Goal: Check status: Check status

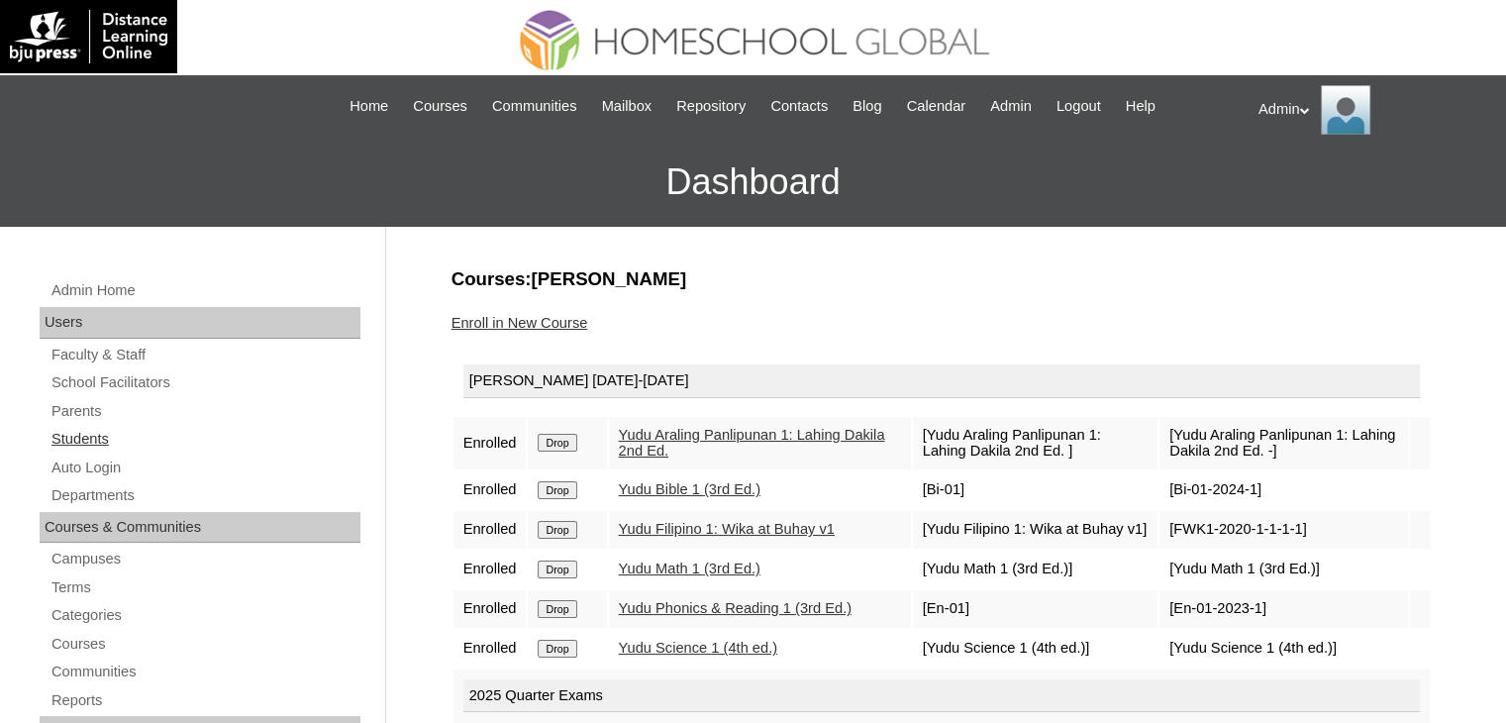
click at [99, 429] on link "Students" at bounding box center [205, 439] width 311 height 25
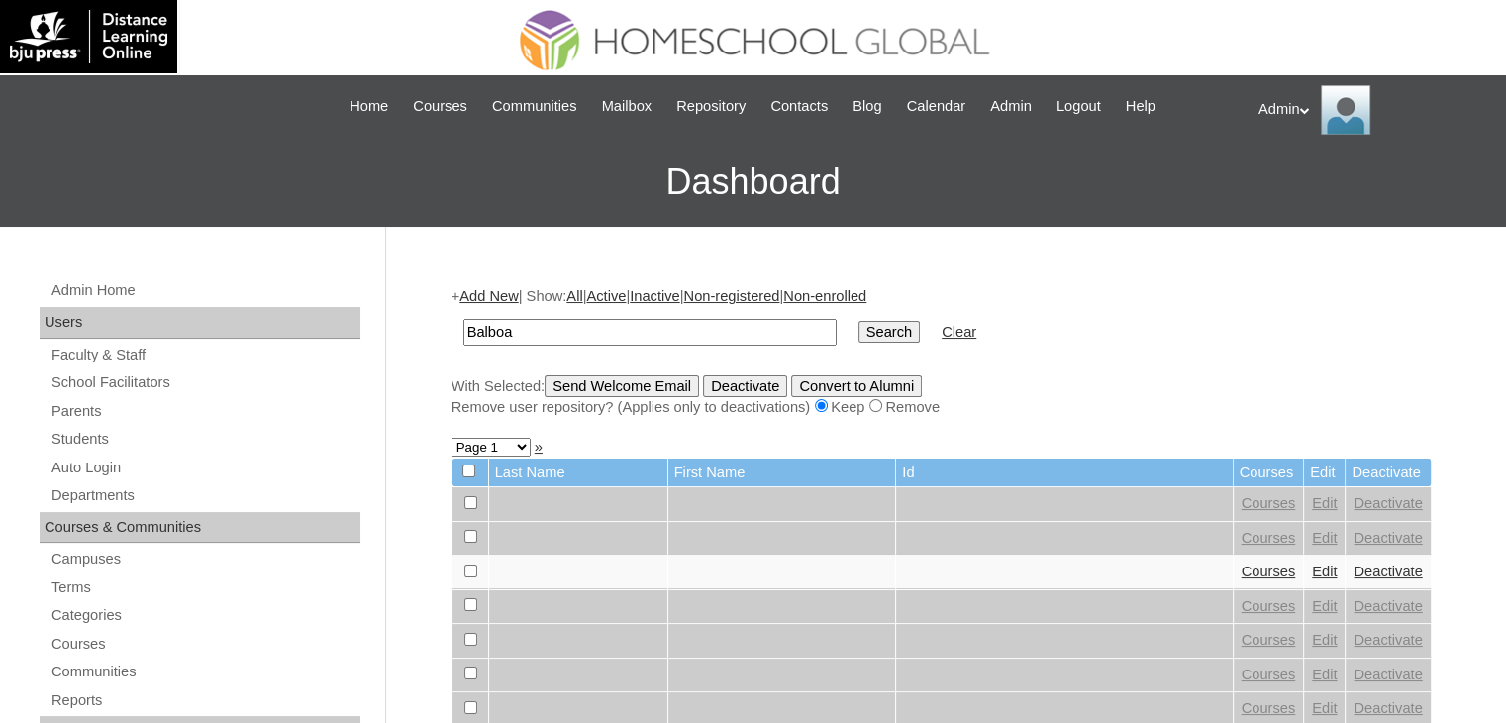
type input "Balboa"
click at [859, 328] on input "Search" at bounding box center [889, 332] width 61 height 22
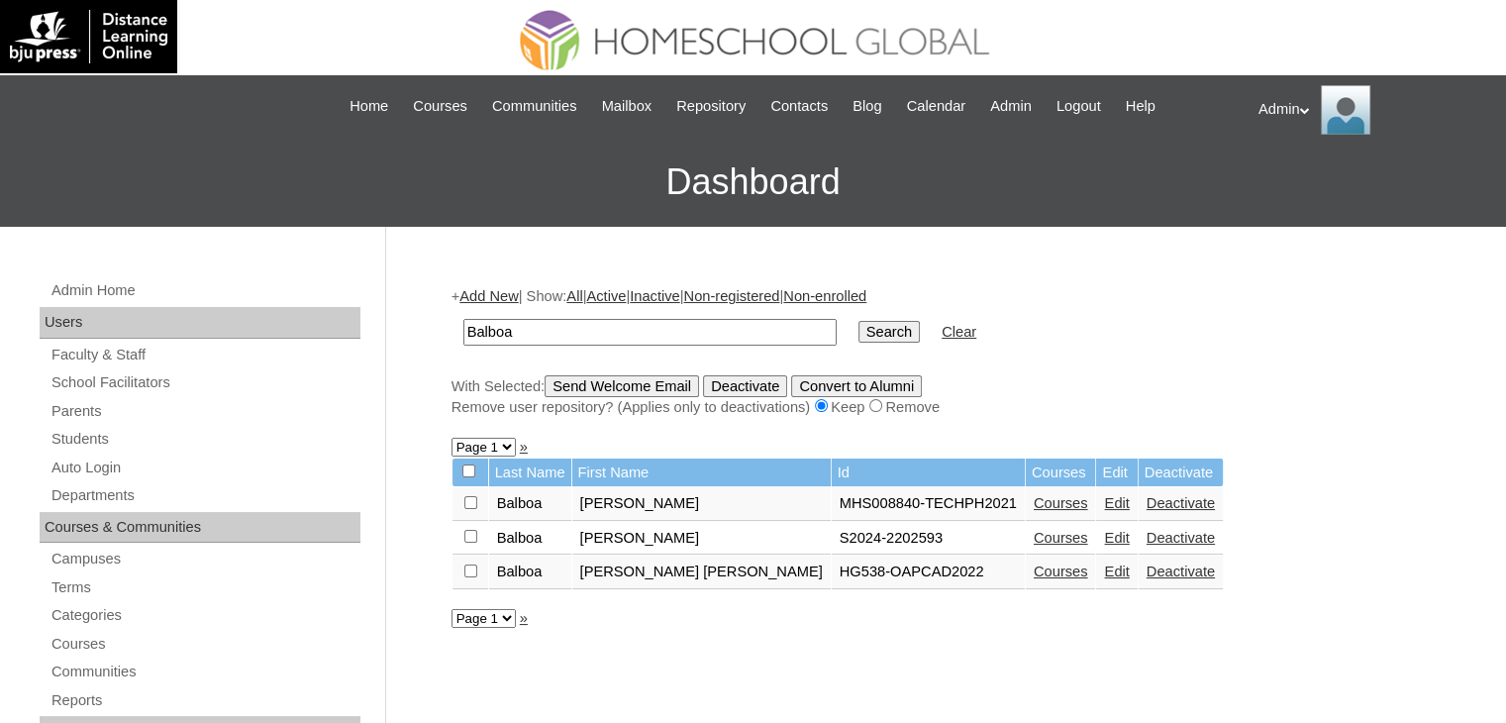
click at [1034, 534] on link "Courses" at bounding box center [1061, 538] width 54 height 16
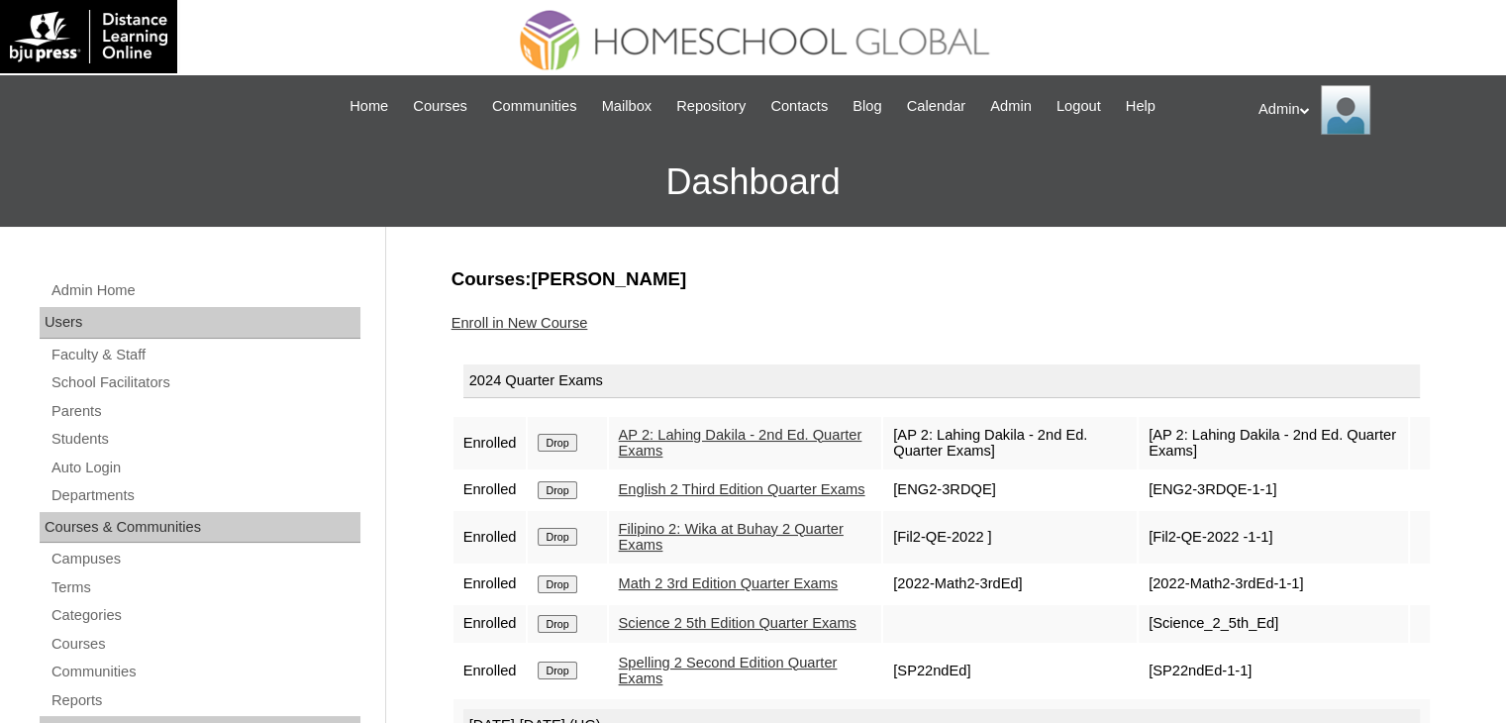
scroll to position [277, 0]
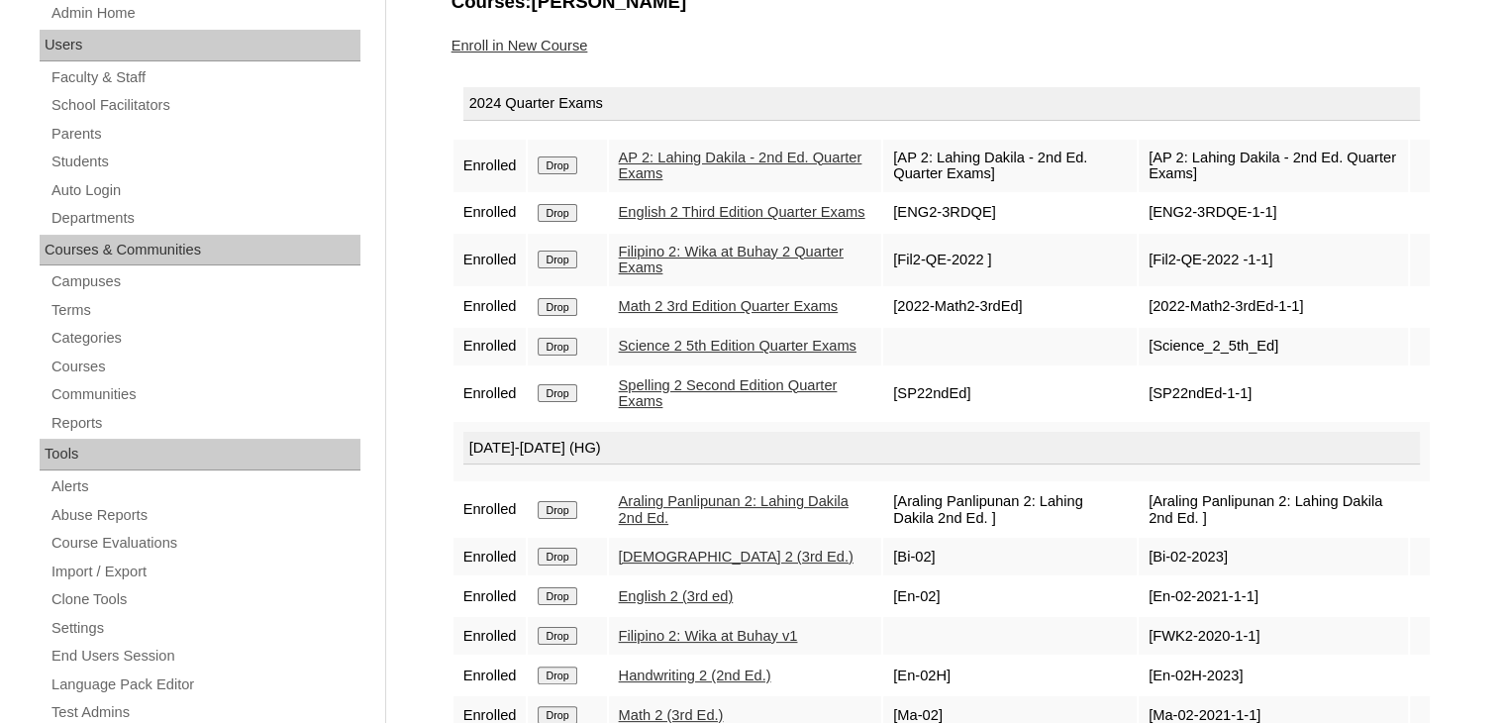
click at [670, 163] on link "AP 2: Lahing Dakila - 2nd Ed. Quarter Exams" at bounding box center [741, 166] width 244 height 33
click at [680, 198] on td "English 2 Third Edition Quarter Exams" at bounding box center [745, 213] width 273 height 38
click at [681, 216] on link "English 2 Third Edition Quarter Exams" at bounding box center [742, 212] width 247 height 16
click at [670, 276] on link "Filipino 2: Wika at Buhay 2 Quarter Exams" at bounding box center [731, 260] width 225 height 33
click at [674, 314] on link "Math 2 3rd Edition Quarter Exams" at bounding box center [729, 306] width 220 height 16
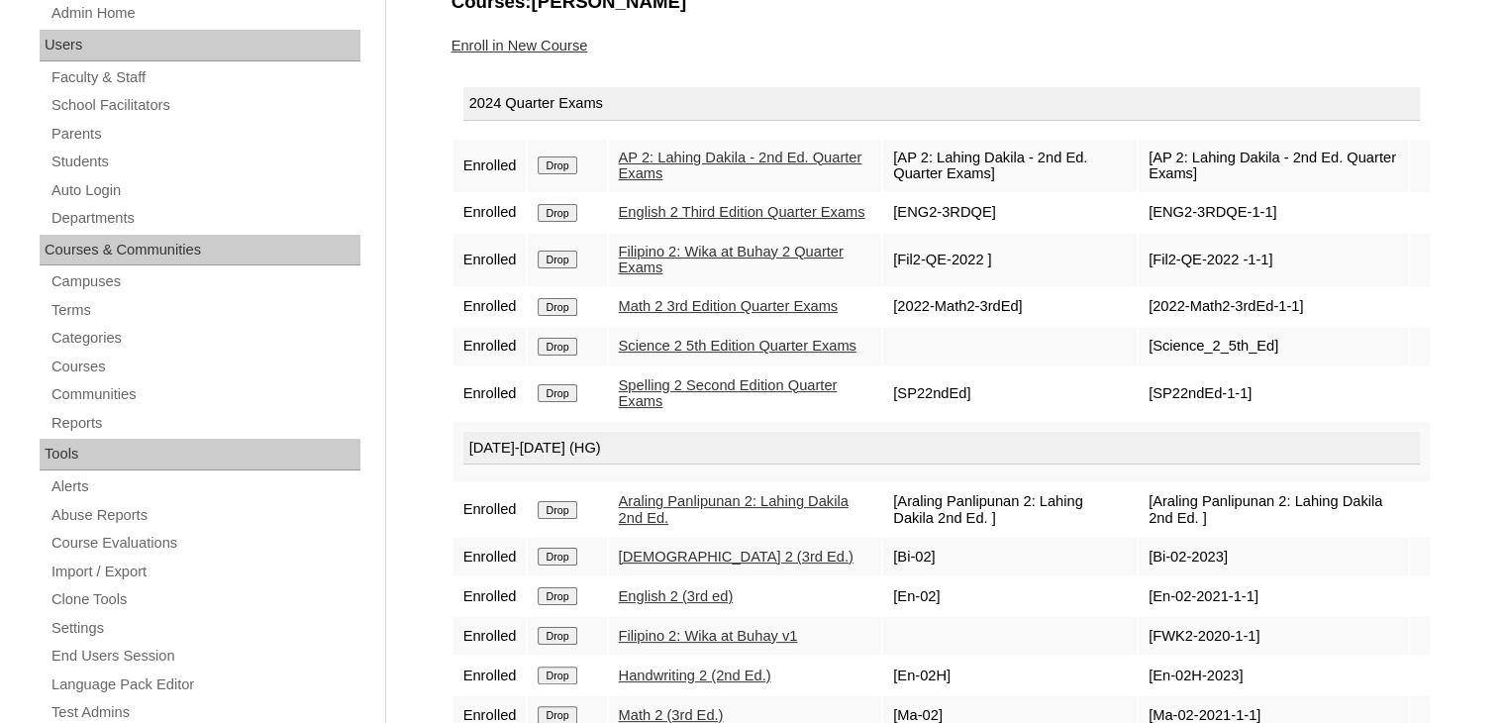
click at [656, 354] on link "Science 2 5th Edition Quarter Exams" at bounding box center [738, 346] width 238 height 16
click at [662, 410] on link "Spelling 2 Second Edition Quarter Exams" at bounding box center [728, 393] width 219 height 33
